Goal: Information Seeking & Learning: Check status

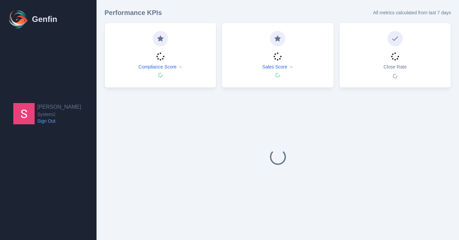
select select "14"
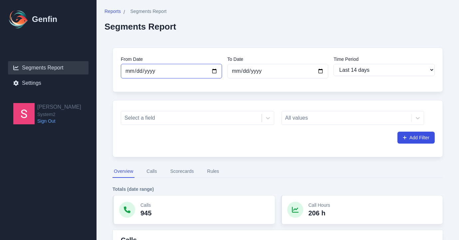
click at [213, 71] on input "[DATE]" at bounding box center [171, 71] width 101 height 15
type input "[DATE]"
select select "custom"
type input "[DATE]"
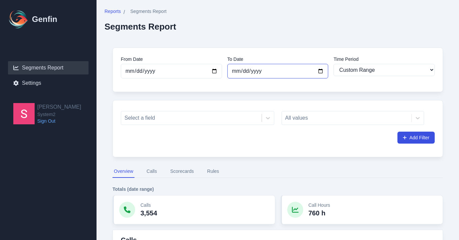
click at [318, 71] on input "[DATE]" at bounding box center [277, 71] width 101 height 15
type input "[DATE]"
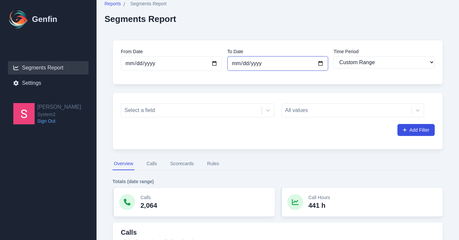
scroll to position [10, 0]
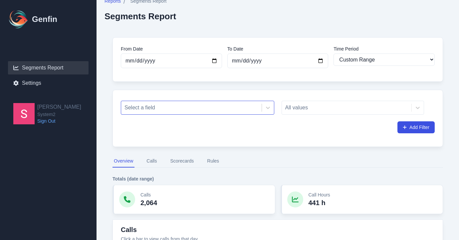
click at [230, 114] on div "Select a field" at bounding box center [197, 108] width 153 height 14
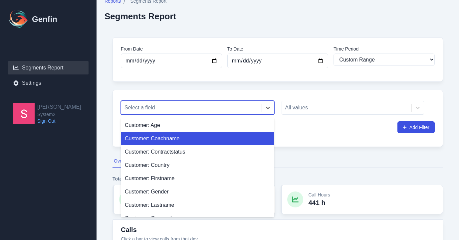
click at [214, 142] on div "Customer: Coachname" at bounding box center [197, 138] width 153 height 13
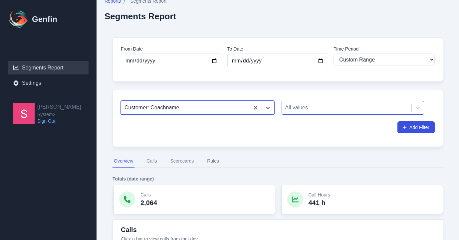
click at [298, 111] on div at bounding box center [346, 107] width 123 height 9
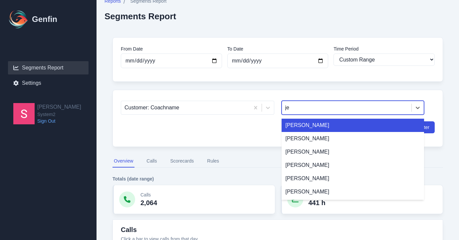
type input "jes"
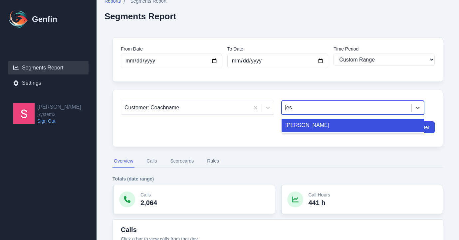
click at [311, 130] on div "[PERSON_NAME]" at bounding box center [353, 125] width 143 height 13
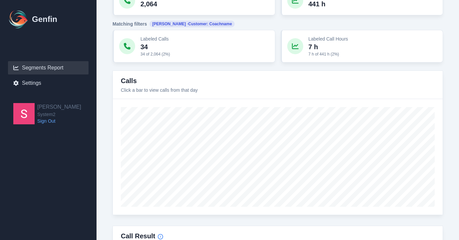
scroll to position [213, 0]
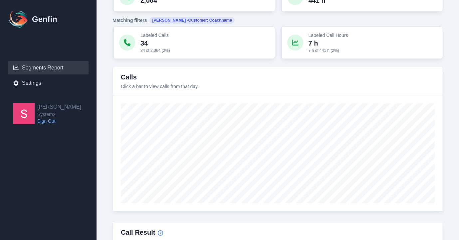
type input "[DATE]"
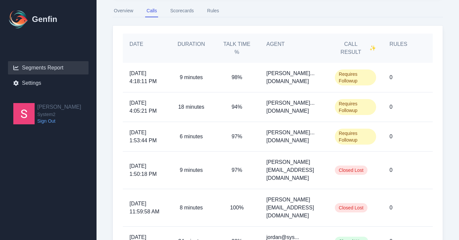
scroll to position [163, 0]
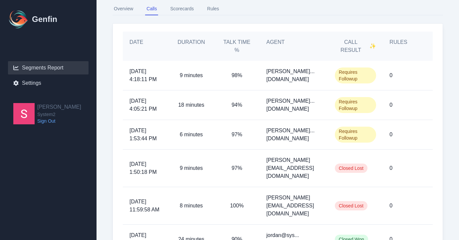
click at [296, 105] on p "[PERSON_NAME]...[DOMAIN_NAME]" at bounding box center [293, 105] width 55 height 16
click at [349, 105] on span "Requires Followup" at bounding box center [355, 105] width 41 height 16
click at [142, 99] on span "[DATE] 4:05:21 PM" at bounding box center [145, 105] width 32 height 16
click at [183, 105] on p "18 minutes" at bounding box center [191, 105] width 26 height 8
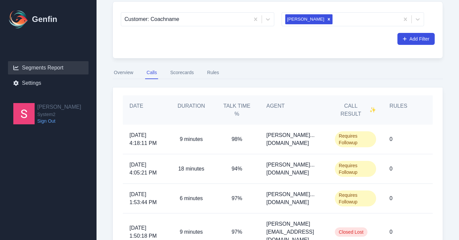
scroll to position [98, 0]
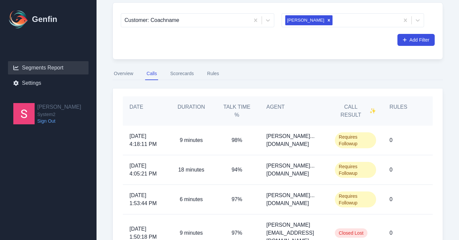
click at [179, 75] on button "Scorecards" at bounding box center [182, 74] width 26 height 13
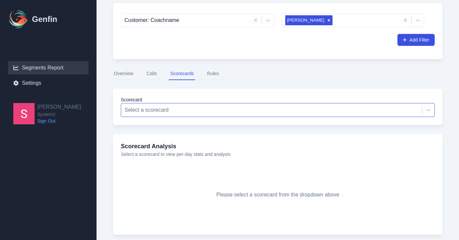
click at [161, 106] on div at bounding box center [272, 110] width 294 height 9
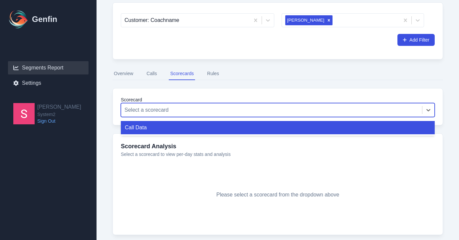
click at [157, 125] on div "Call Data" at bounding box center [278, 127] width 314 height 13
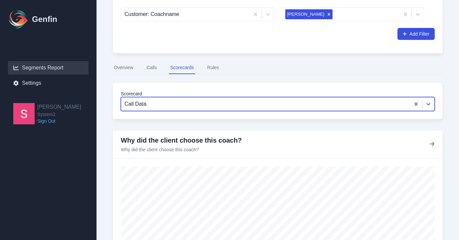
scroll to position [137, 0]
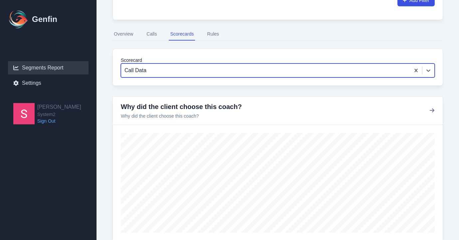
click at [212, 34] on button "Rules" at bounding box center [213, 34] width 15 height 13
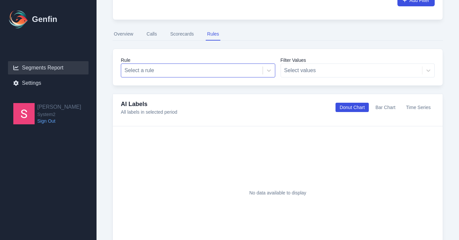
click at [196, 70] on div at bounding box center [192, 70] width 135 height 9
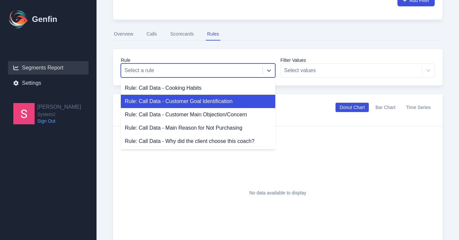
click at [196, 98] on div "Rule: Call Data - Customer Goal Identification" at bounding box center [198, 101] width 154 height 13
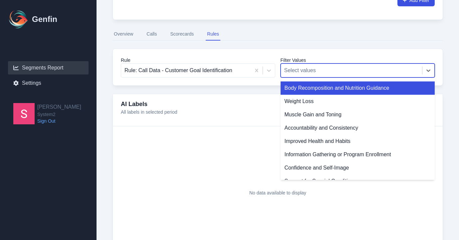
click at [297, 73] on div at bounding box center [351, 70] width 135 height 9
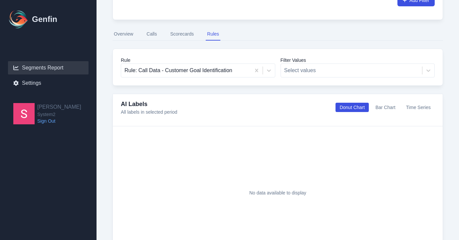
click at [110, 36] on div "From Date [DATE] To Date [DATE] Time Period Last 7 days Last 14 days Last 30 da…" at bounding box center [278, 115] width 347 height 426
click at [123, 35] on button "Overview" at bounding box center [124, 34] width 22 height 13
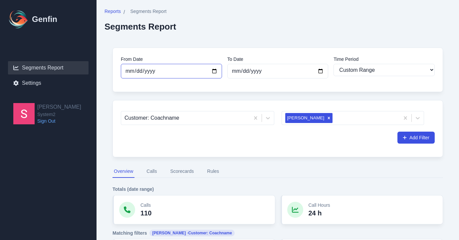
click at [212, 71] on input "[DATE]" at bounding box center [171, 71] width 101 height 15
type input "[DATE]"
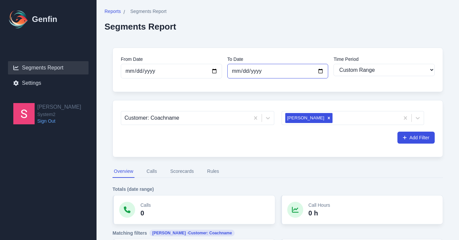
click at [319, 70] on input "[DATE]" at bounding box center [277, 71] width 101 height 15
type input "[DATE]"
click at [327, 117] on icon "Remove JESSE MULLEY" at bounding box center [329, 118] width 5 height 5
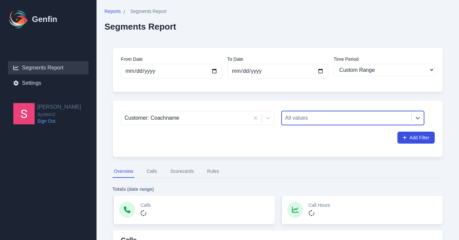
click at [319, 117] on div at bounding box center [346, 118] width 123 height 9
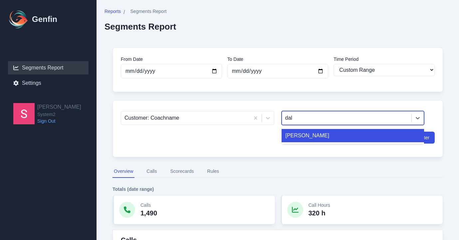
type input "[PERSON_NAME]"
click at [316, 134] on div "[PERSON_NAME]" at bounding box center [353, 135] width 143 height 13
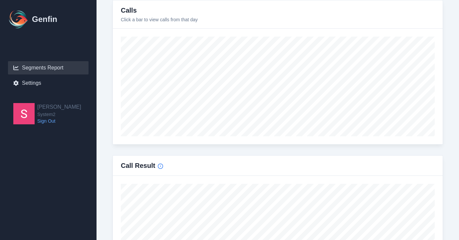
scroll to position [244, 0]
